Goal: Information Seeking & Learning: Check status

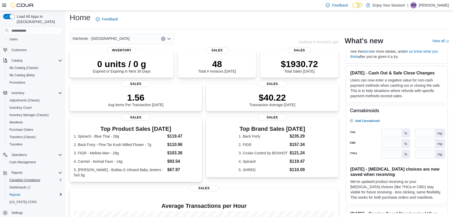
scroll to position [28, 0]
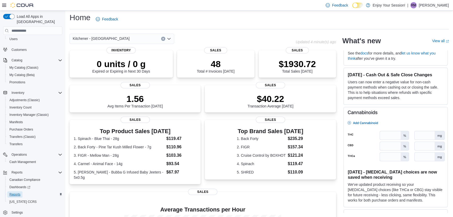
click at [13, 192] on span "Reports" at bounding box center [14, 194] width 11 height 4
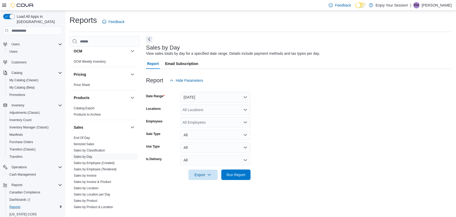
scroll to position [316, 0]
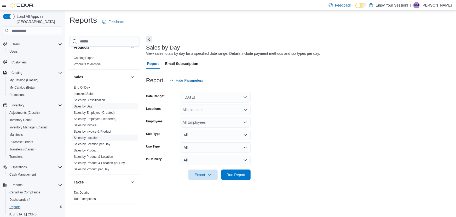
click at [93, 135] on span "Sales by Location" at bounding box center [86, 137] width 25 height 4
click at [94, 138] on link "Sales by Location" at bounding box center [86, 138] width 25 height 4
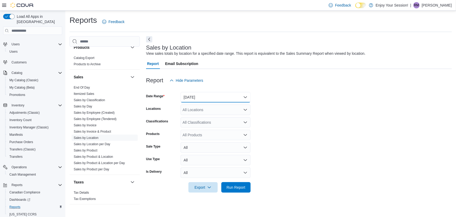
click at [199, 99] on button "[DATE]" at bounding box center [216, 97] width 70 height 10
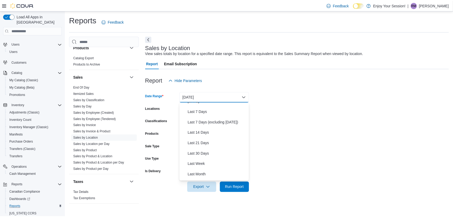
scroll to position [78, 0]
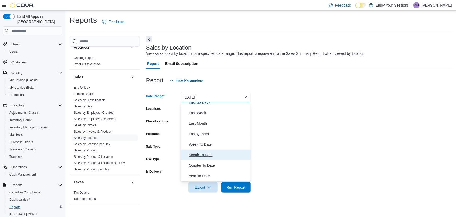
click at [203, 154] on span "Month To Date" at bounding box center [219, 154] width 60 height 6
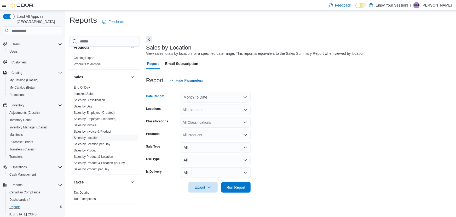
click at [202, 109] on div "All Locations" at bounding box center [216, 109] width 70 height 10
type input "****"
click at [204, 118] on span "Kitchener - [GEOGRAPHIC_DATA]" at bounding box center [220, 118] width 57 height 5
click at [272, 114] on form "Date Range Month To Date Locations Kitchener - Highland Classifications All Cla…" at bounding box center [299, 139] width 306 height 107
click at [230, 185] on span "Run Report" at bounding box center [236, 186] width 19 height 5
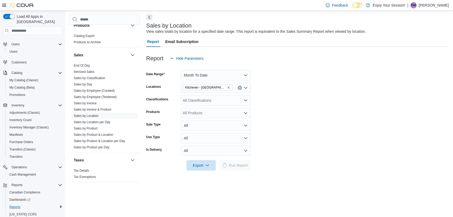
scroll to position [71, 0]
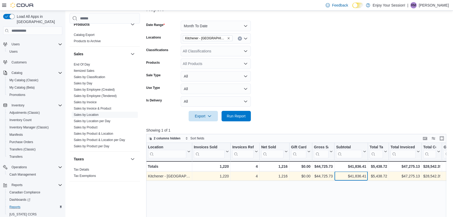
click at [350, 176] on div "$41,836.41" at bounding box center [351, 176] width 30 height 6
click at [378, 177] on div "$5,438.72" at bounding box center [379, 176] width 18 height 6
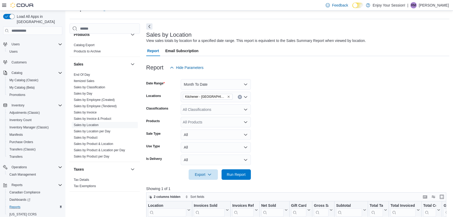
scroll to position [0, 0]
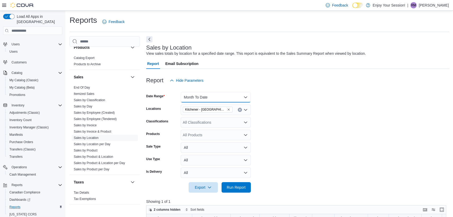
click at [211, 97] on button "Month To Date" at bounding box center [216, 97] width 70 height 10
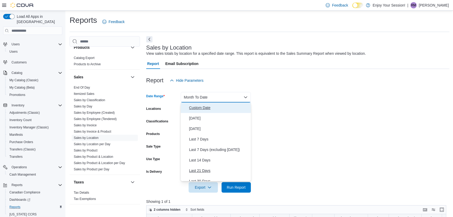
click at [197, 108] on span "Custom Date" at bounding box center [219, 107] width 60 height 6
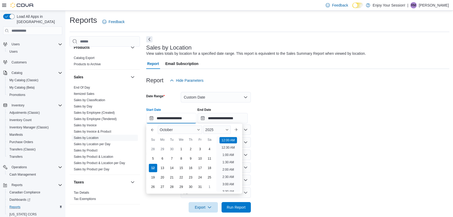
click at [185, 117] on input "**********" at bounding box center [171, 118] width 50 height 10
click at [150, 130] on button "Previous Month" at bounding box center [152, 129] width 8 height 8
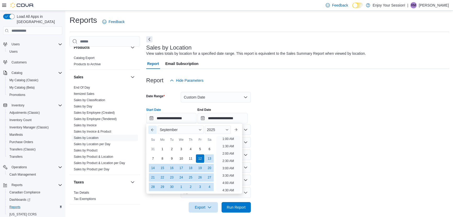
scroll to position [1, 0]
click at [162, 149] on div "1" at bounding box center [162, 148] width 9 height 9
type input "**********"
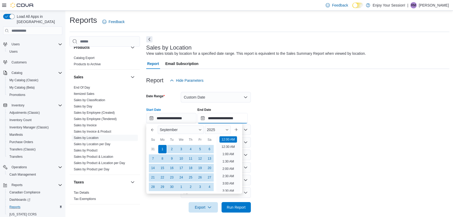
click at [232, 117] on input "**********" at bounding box center [222, 118] width 50 height 10
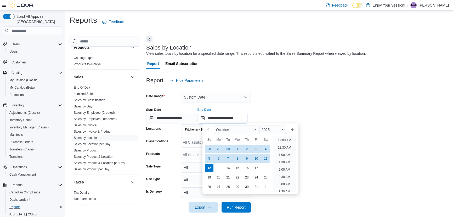
scroll to position [297, 0]
click at [210, 130] on button "Previous Month" at bounding box center [209, 129] width 8 height 8
type input "**********"
click at [256, 159] on div "12" at bounding box center [256, 158] width 9 height 9
click at [272, 106] on div "**********" at bounding box center [297, 113] width 303 height 20
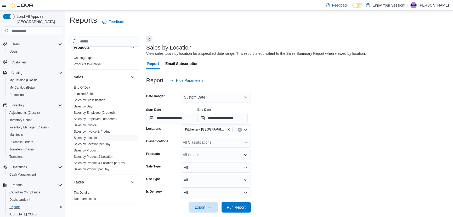
click at [232, 207] on span "Run Report" at bounding box center [236, 206] width 19 height 5
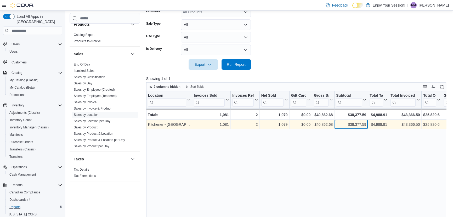
click at [361, 126] on div "$38,377.59" at bounding box center [351, 124] width 30 height 6
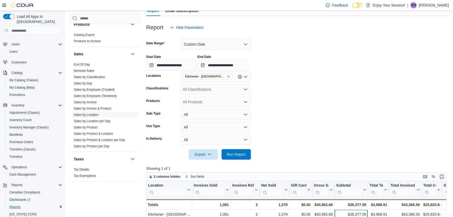
scroll to position [47, 0]
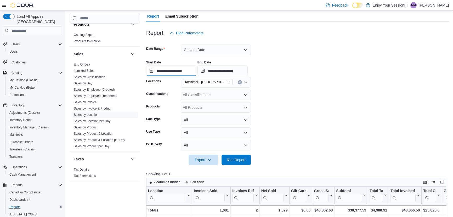
click at [174, 71] on input "**********" at bounding box center [171, 70] width 50 height 10
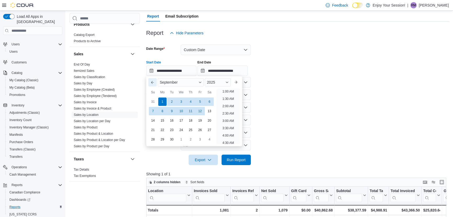
click at [151, 81] on button "Previous Month" at bounding box center [152, 82] width 8 height 8
type input "**********"
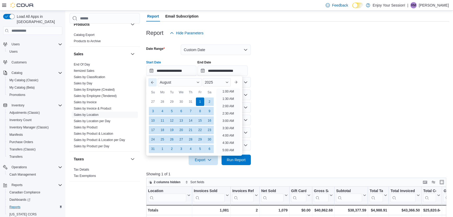
scroll to position [1, 0]
click at [203, 101] on div "1" at bounding box center [199, 101] width 9 height 9
drag, startPoint x: 218, startPoint y: 70, endPoint x: 219, endPoint y: 73, distance: 2.8
click at [218, 70] on input "**********" at bounding box center [222, 70] width 50 height 10
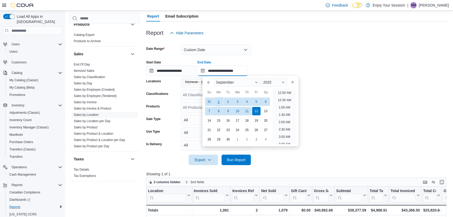
scroll to position [297, 0]
click at [207, 82] on button "Previous Month" at bounding box center [209, 82] width 8 height 8
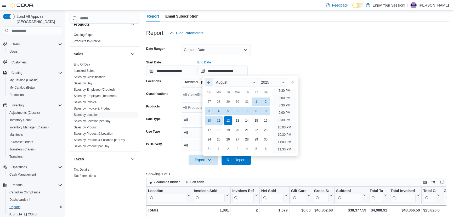
type input "**********"
drag, startPoint x: 227, startPoint y: 121, endPoint x: 237, endPoint y: 105, distance: 17.9
click at [228, 121] on div "12" at bounding box center [228, 120] width 8 height 8
click at [273, 56] on div "**********" at bounding box center [297, 66] width 303 height 20
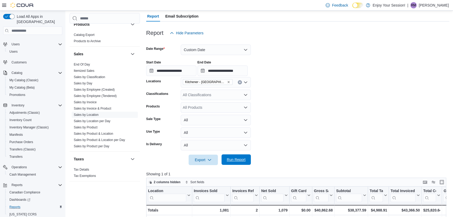
click at [242, 157] on span "Run Report" at bounding box center [236, 159] width 19 height 5
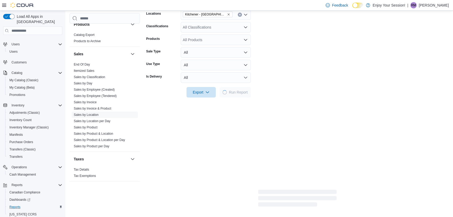
scroll to position [119, 0]
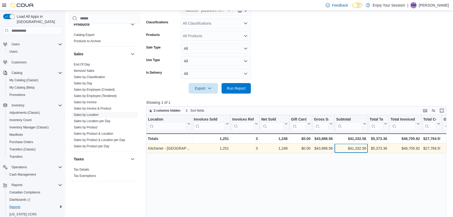
click at [348, 147] on div "$41,332.56" at bounding box center [351, 148] width 30 height 6
click at [374, 149] on div "$5,373.36" at bounding box center [379, 148] width 18 height 6
click at [405, 147] on div "$46,705.92" at bounding box center [404, 148] width 29 height 6
click at [425, 147] on div "$27,784.55" at bounding box center [431, 148] width 17 height 6
click at [445, 148] on div "Location Click to view column header actions Invoices Sold Click to view column…" at bounding box center [297, 197] width 303 height 164
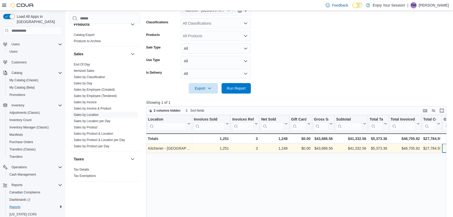
scroll to position [0, 17]
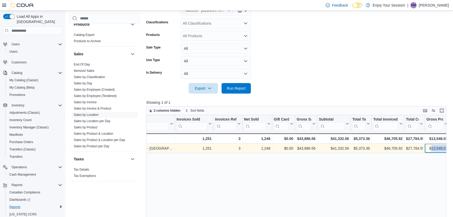
click at [445, 148] on div "$13,548.01" at bounding box center [436, 148] width 21 height 6
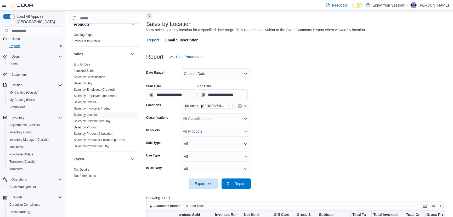
scroll to position [0, 0]
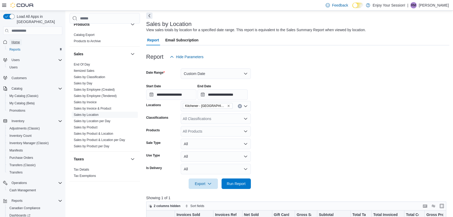
drag, startPoint x: 16, startPoint y: 36, endPoint x: 25, endPoint y: 1, distance: 36.0
click at [16, 40] on span "Home" at bounding box center [16, 42] width 8 height 4
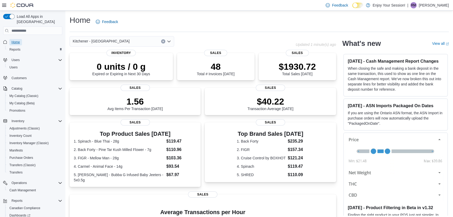
drag, startPoint x: 13, startPoint y: 35, endPoint x: 26, endPoint y: 30, distance: 14.0
click at [13, 40] on span "Home" at bounding box center [16, 42] width 8 height 4
